Goal: Check status: Check status

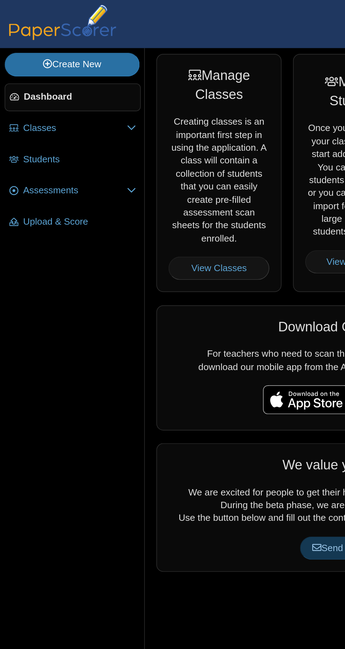
click at [38, 113] on span "Assessments" at bounding box center [45, 116] width 63 height 8
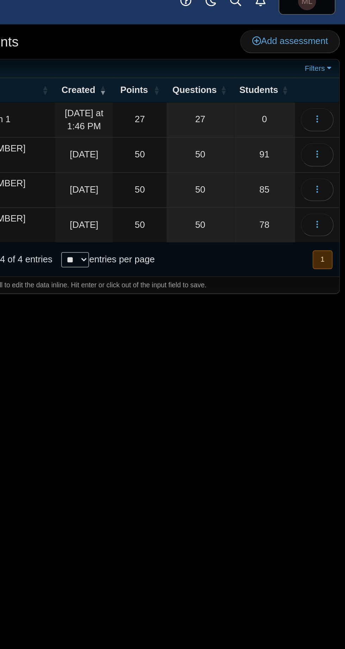
click at [256, 128] on link "50" at bounding box center [255, 132] width 42 height 21
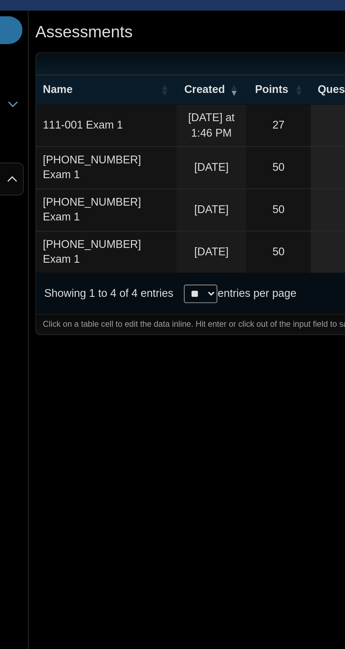
click at [220, 147] on td "50" at bounding box center [217, 154] width 33 height 22
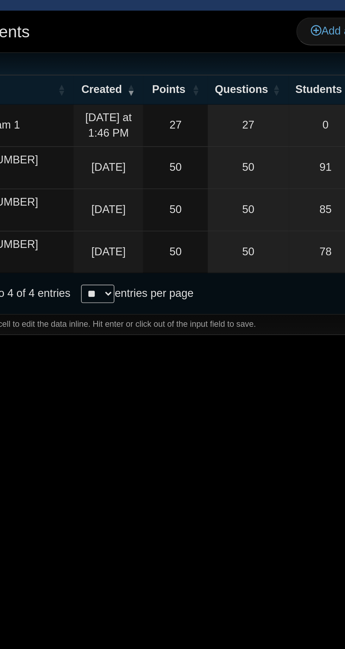
click at [259, 147] on link "50" at bounding box center [255, 153] width 42 height 21
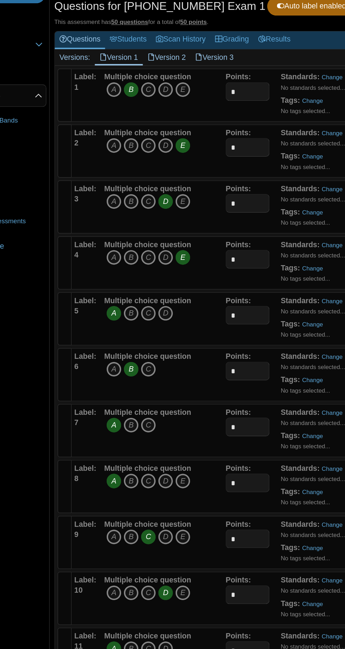
scroll to position [2, 0]
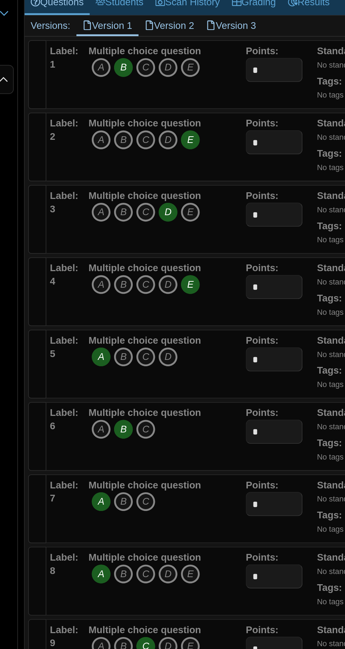
click at [232, 74] on link "Grading" at bounding box center [226, 71] width 33 height 13
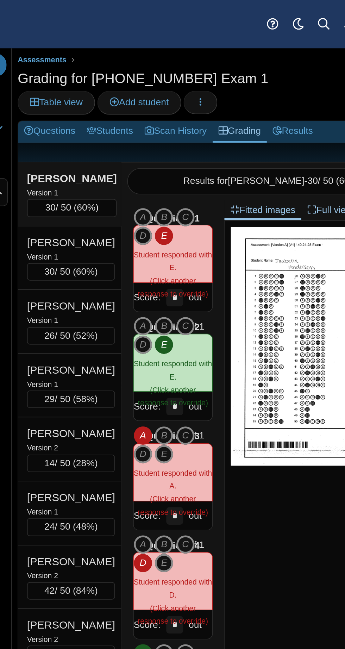
click at [150, 73] on link "Students" at bounding box center [147, 79] width 35 height 13
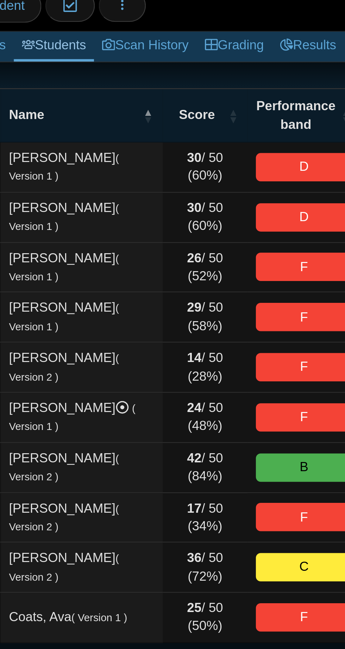
click at [210, 106] on span "Score" at bounding box center [210, 109] width 16 height 6
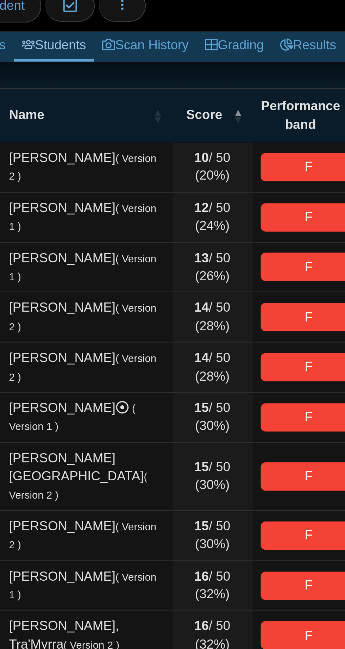
click at [211, 106] on span "Score" at bounding box center [213, 109] width 16 height 6
